Goal: Obtain resource: Download file/media

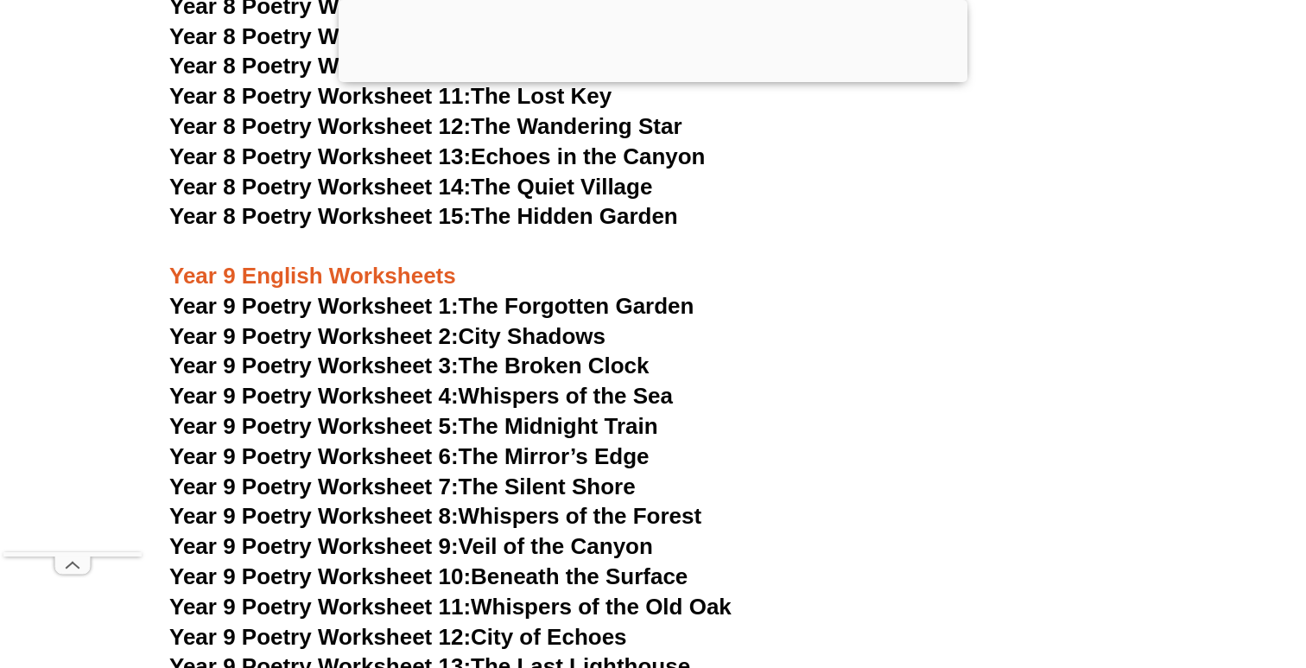
scroll to position [11511, 0]
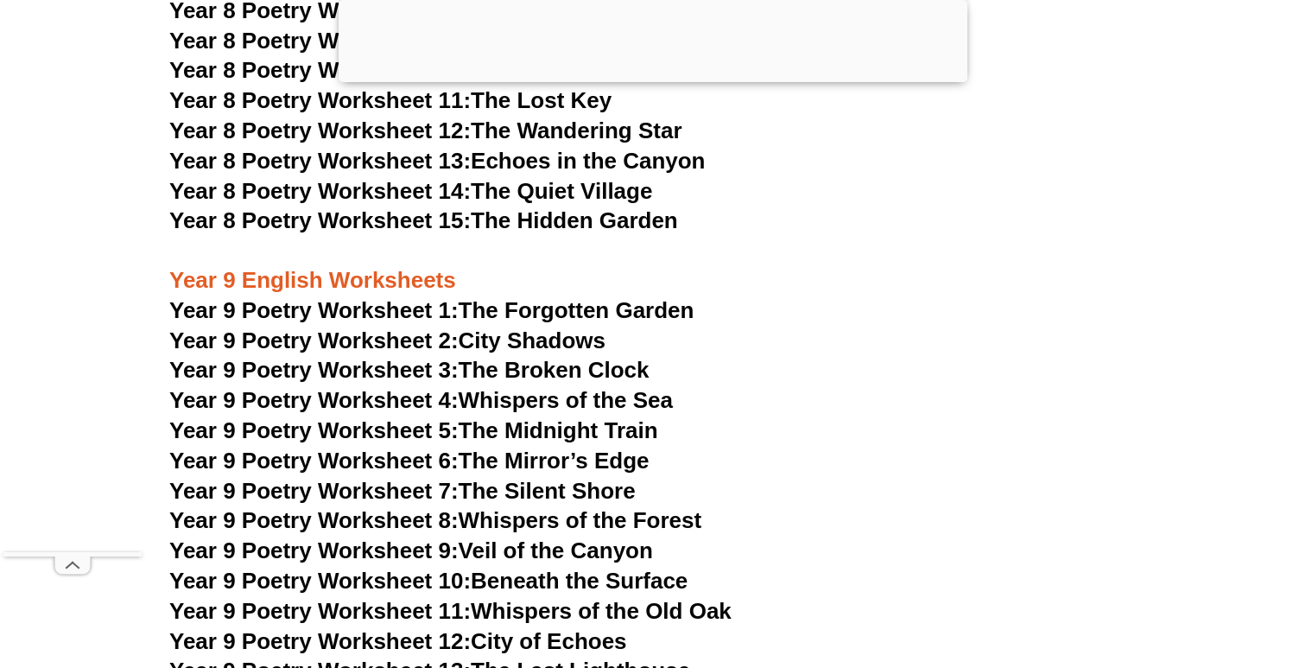
click at [414, 297] on span "Year 9 Poetry Worksheet 1:" at bounding box center [313, 310] width 289 height 26
click at [305, 417] on span "Year 9 Poetry Worksheet 5:" at bounding box center [313, 430] width 289 height 26
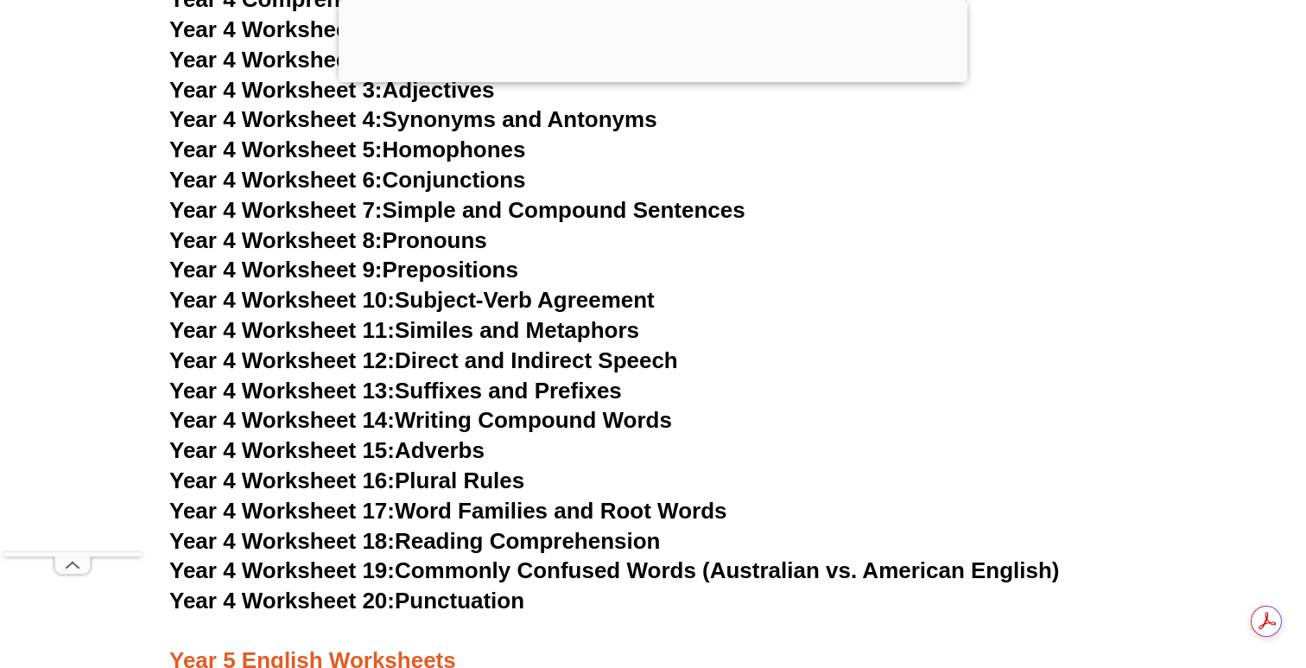
scroll to position [7481, 0]
click at [322, 479] on span "Year 4 Worksheet 16:" at bounding box center [281, 480] width 225 height 26
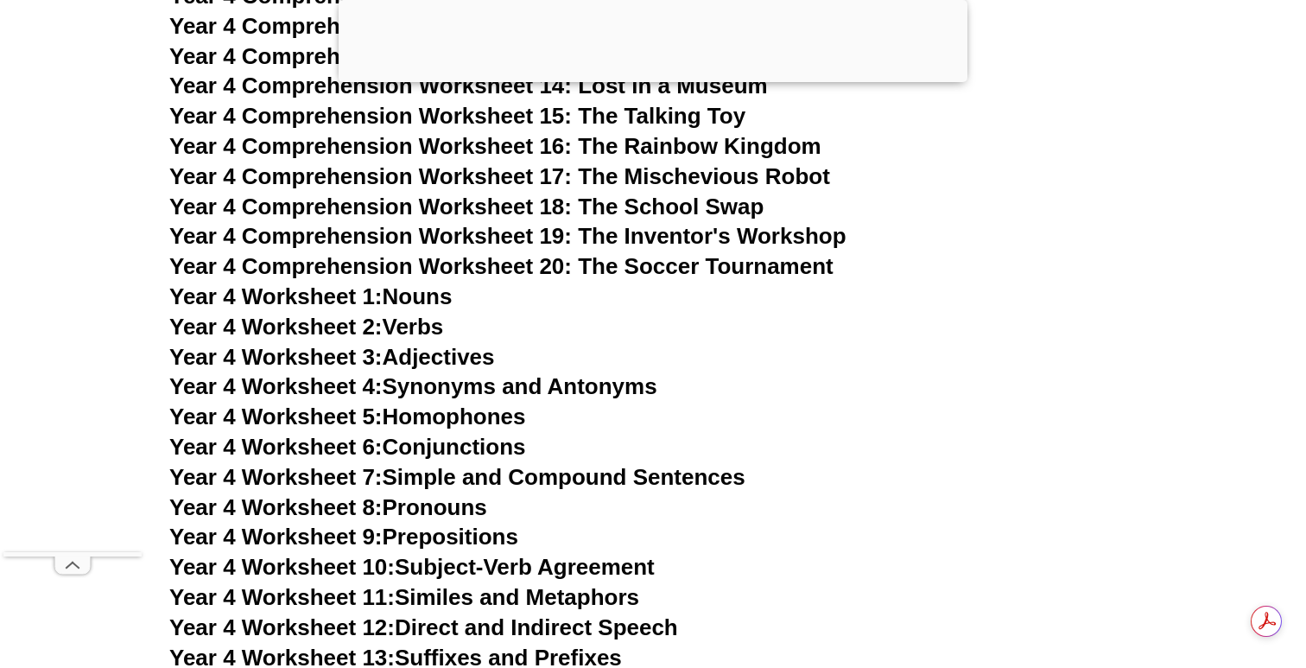
scroll to position [0, 0]
click at [330, 416] on span "Year 4 Worksheet 5:" at bounding box center [275, 416] width 213 height 26
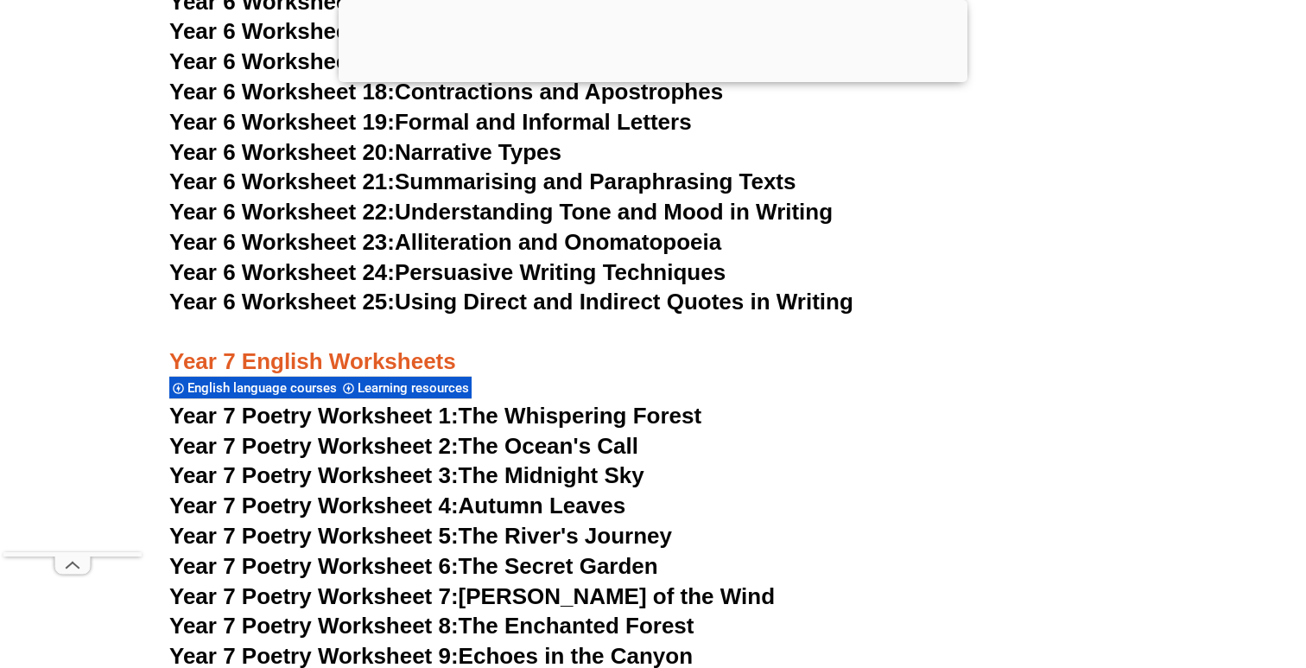
scroll to position [10415, 0]
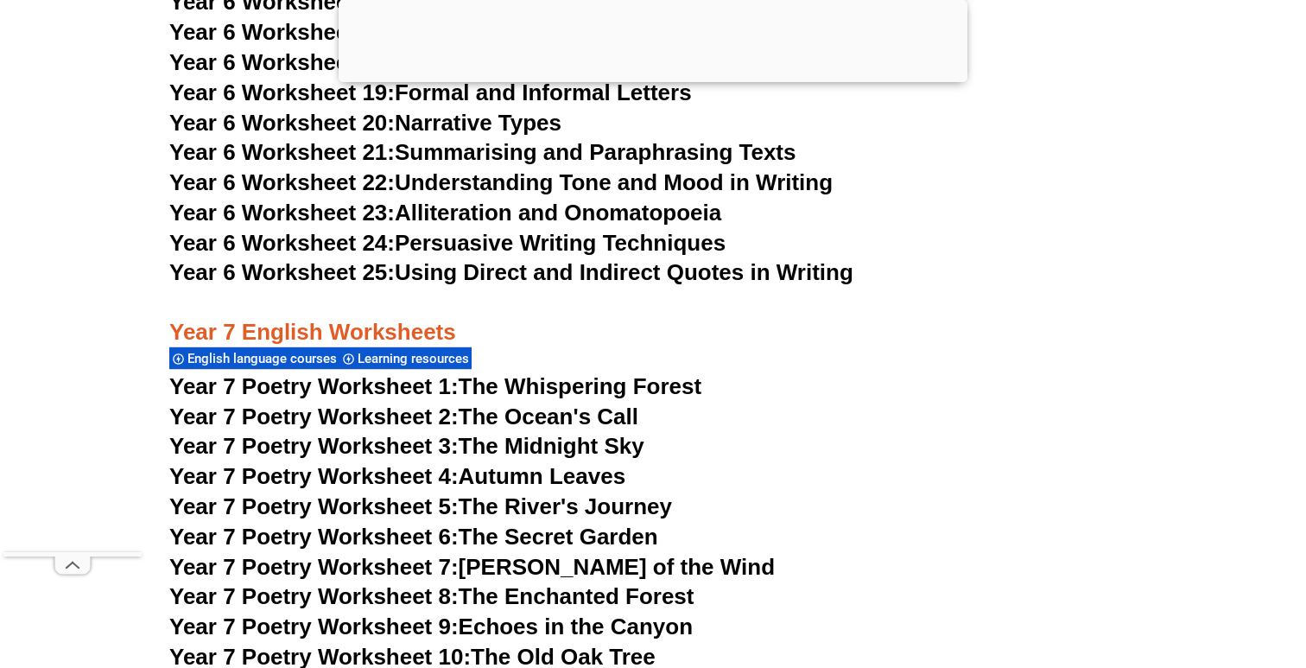
click at [274, 373] on span "Year 7 Poetry Worksheet 1:" at bounding box center [313, 386] width 289 height 26
click at [308, 373] on span "Year 7 Poetry Worksheet 1:" at bounding box center [313, 386] width 289 height 26
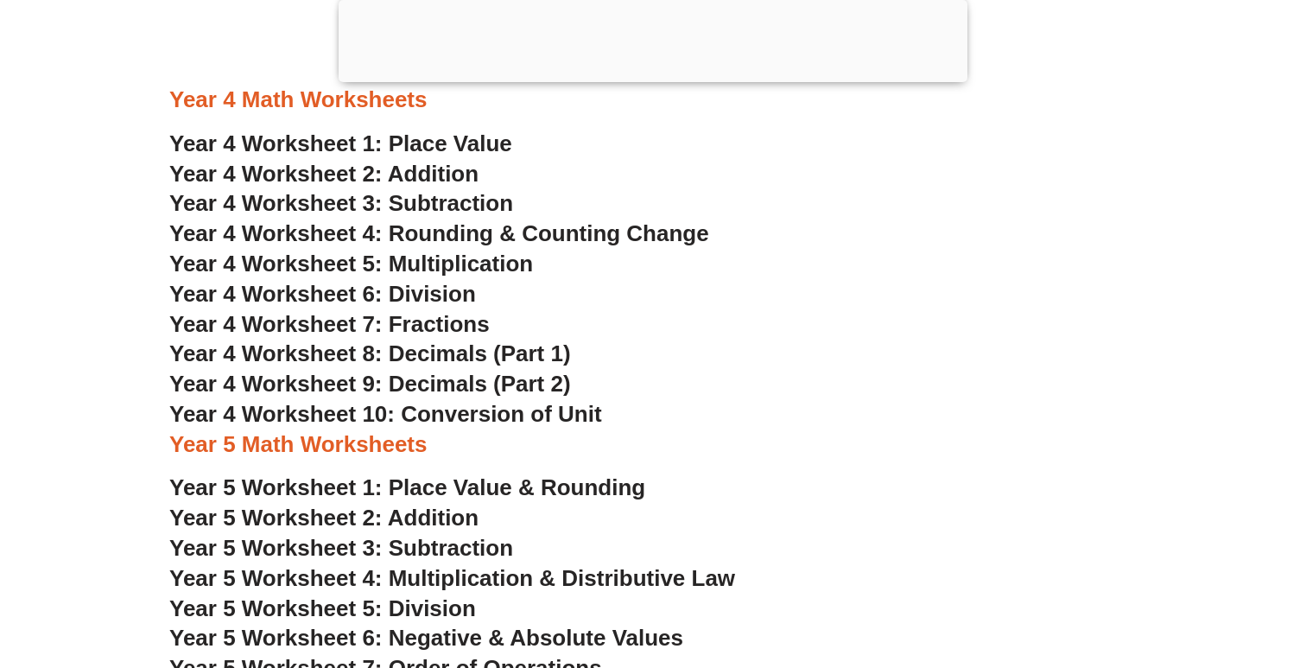
scroll to position [3176, 0]
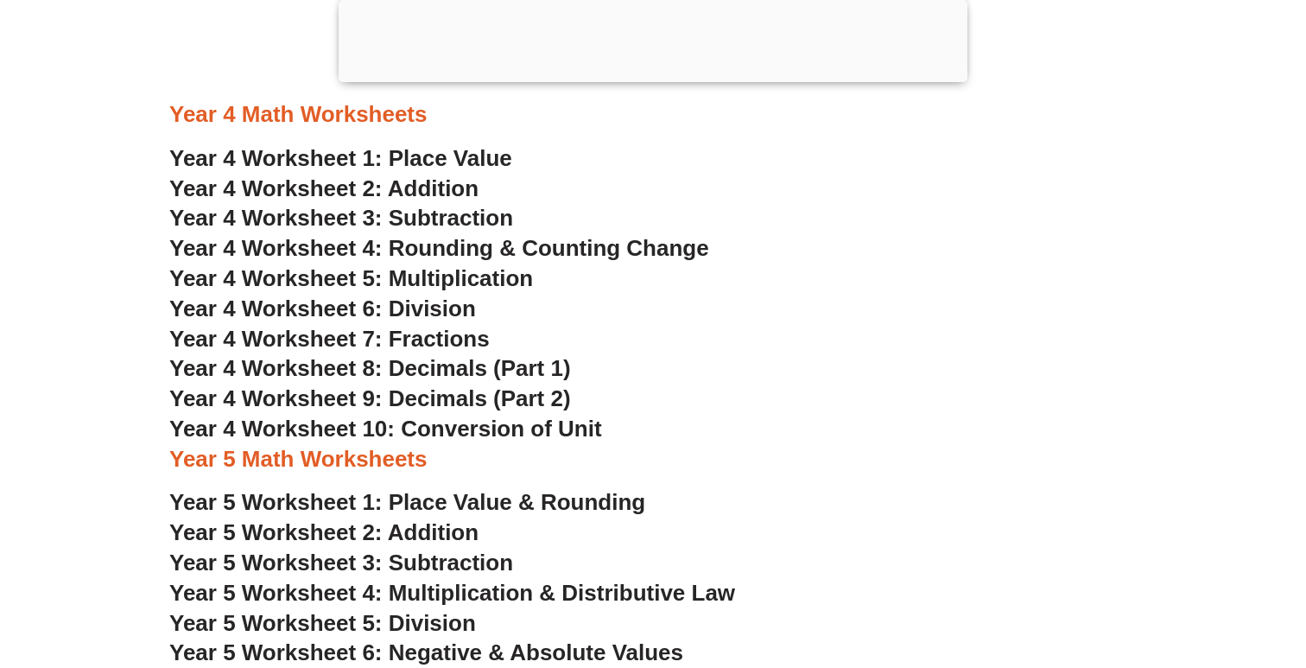
click at [325, 253] on span "Year 4 Worksheet 4: Rounding & Counting Change" at bounding box center [439, 248] width 540 height 26
